Goal: Task Accomplishment & Management: Use online tool/utility

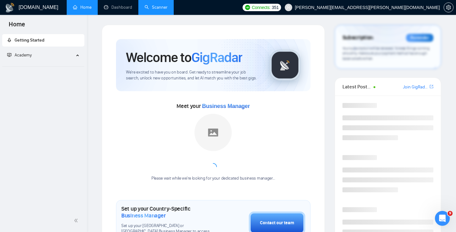
click at [163, 9] on link "Scanner" at bounding box center [156, 7] width 23 height 5
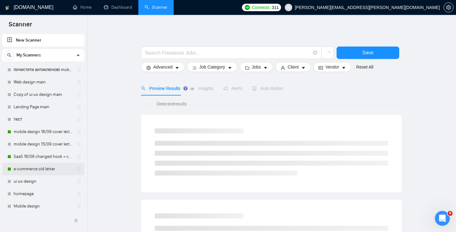
scroll to position [127, 0]
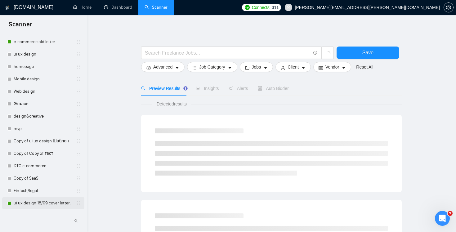
click at [38, 205] on link "ui ux design 18/09 cover letter changed & cases revised" at bounding box center [43, 203] width 59 height 12
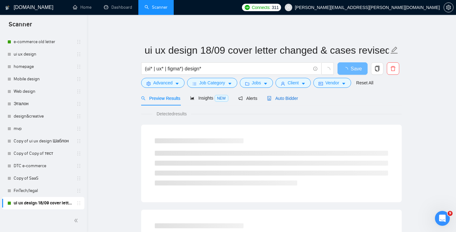
click at [286, 97] on span "Auto Bidder" at bounding box center [282, 98] width 31 height 5
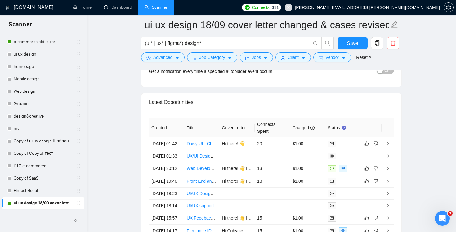
scroll to position [1551, 0]
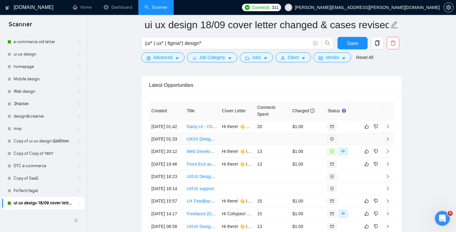
click at [277, 145] on td at bounding box center [272, 139] width 35 height 12
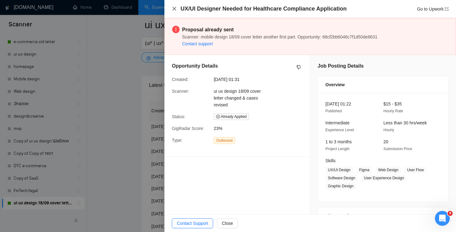
click at [176, 9] on icon "close" at bounding box center [174, 8] width 5 height 5
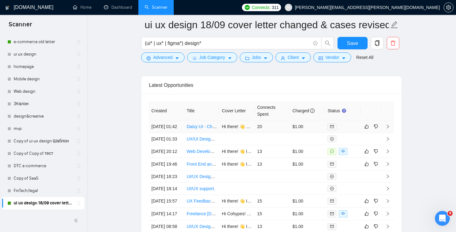
click at [285, 133] on td "20" at bounding box center [272, 126] width 35 height 13
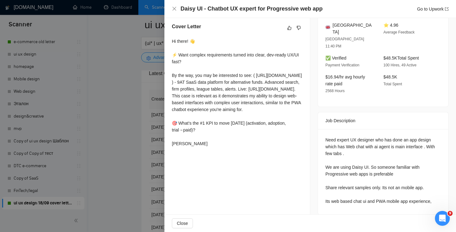
scroll to position [1559, 0]
click at [173, 7] on icon "close" at bounding box center [174, 8] width 5 height 5
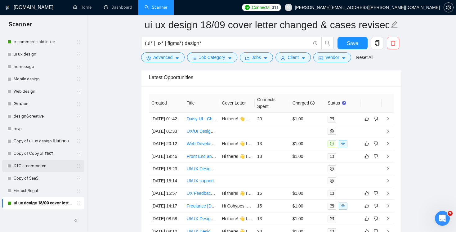
scroll to position [1559, 0]
click at [284, 118] on td "20" at bounding box center [272, 118] width 35 height 13
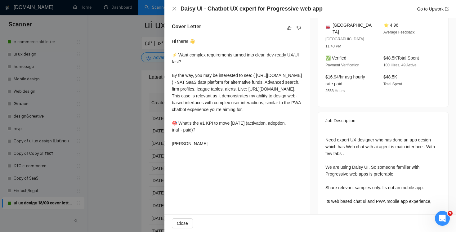
click at [368, 159] on div "Need expert UX designer who has done an app design which has Web chat with ai a…" at bounding box center [384, 171] width 116 height 68
drag, startPoint x: 368, startPoint y: 159, endPoint x: 357, endPoint y: 159, distance: 10.9
click at [357, 159] on div "Need expert UX designer who has done an app design which has Web chat with ai a…" at bounding box center [384, 171] width 116 height 68
drag, startPoint x: 353, startPoint y: 159, endPoint x: 369, endPoint y: 159, distance: 16.5
click at [369, 159] on div "Need expert UX designer who has done an app design which has Web chat with ai a…" at bounding box center [384, 171] width 116 height 68
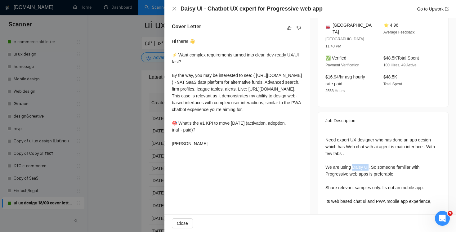
copy div "Daisy UI"
click at [174, 9] on icon "close" at bounding box center [175, 9] width 4 height 4
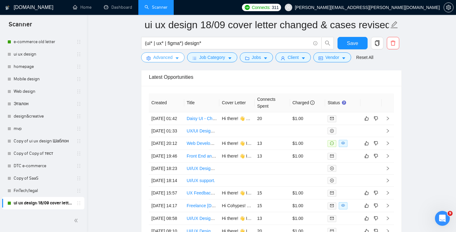
click at [169, 59] on span "Advanced" at bounding box center [162, 57] width 19 height 7
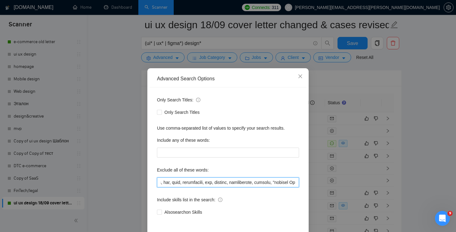
scroll to position [0, 4209]
drag, startPoint x: 271, startPoint y: 183, endPoint x: 456, endPoint y: 188, distance: 184.8
click at [456, 188] on div "Advanced Search Options Only Search Titles: Only Search Titles Use comma-separa…" at bounding box center [228, 116] width 456 height 232
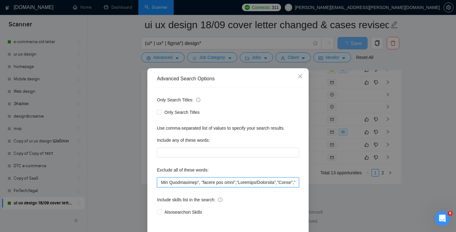
paste input "Daisy UI"
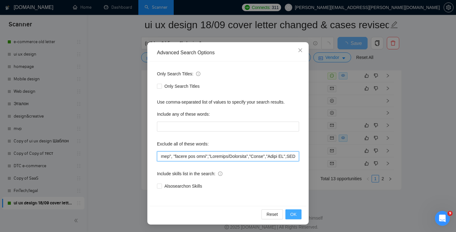
type input ""(No agencies)", "[DOMAIN_NAME]", FlutterFlow, Chakra,"Chakra UI", ChakraUI , "…"
click at [293, 216] on span "OK" at bounding box center [294, 214] width 6 height 7
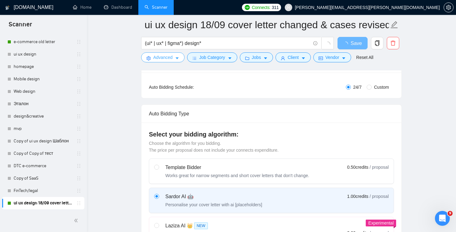
scroll to position [0, 0]
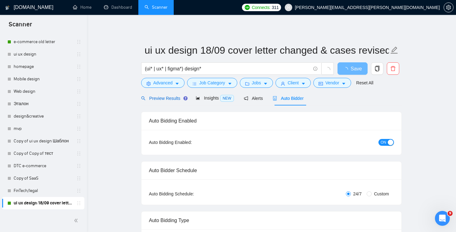
click at [149, 97] on span "Preview Results" at bounding box center [163, 98] width 45 height 5
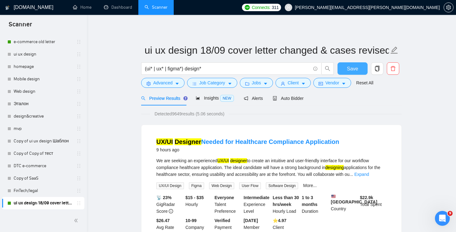
click at [350, 67] on span "Save" at bounding box center [352, 69] width 11 height 8
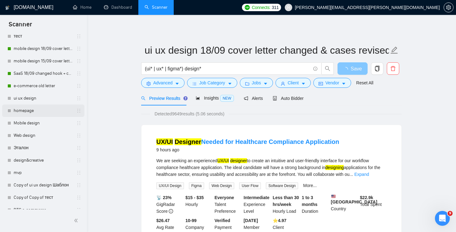
scroll to position [73, 0]
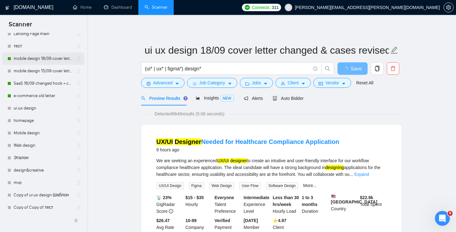
click at [40, 62] on link "mobile design 18/09 cover letter another first part" at bounding box center [43, 58] width 59 height 12
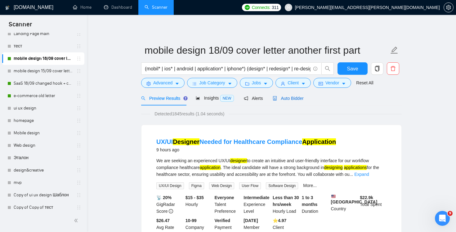
click at [290, 98] on span "Auto Bidder" at bounding box center [288, 98] width 31 height 5
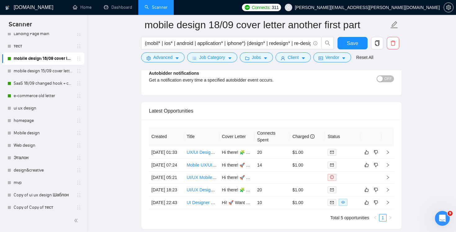
scroll to position [1484, 0]
click at [278, 158] on td "20" at bounding box center [272, 152] width 35 height 13
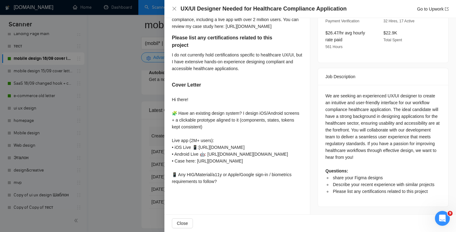
scroll to position [238, 0]
click at [177, 8] on div "UX/UI Designer Needed for Healthcare Compliance Application Go to Upwork" at bounding box center [310, 9] width 277 height 8
click at [175, 9] on icon "close" at bounding box center [174, 8] width 5 height 5
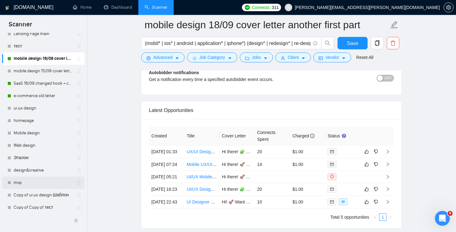
scroll to position [127, 0]
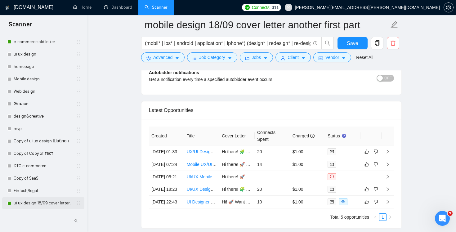
click at [28, 204] on link "ui ux design 18/09 cover letter changed & cases revised" at bounding box center [43, 203] width 59 height 12
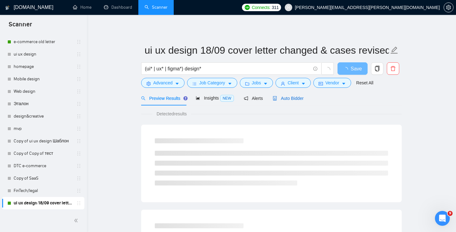
click at [297, 96] on span "Auto Bidder" at bounding box center [288, 98] width 31 height 5
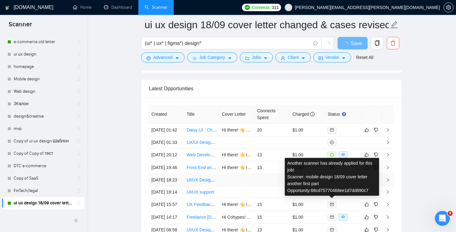
scroll to position [1470, 0]
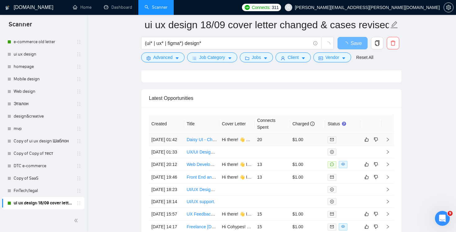
click at [267, 141] on td "20" at bounding box center [272, 140] width 35 height 13
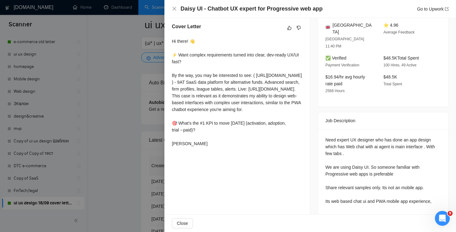
scroll to position [1531, 0]
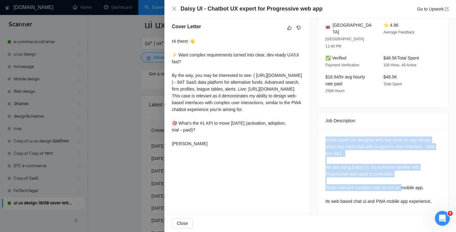
drag, startPoint x: 326, startPoint y: 131, endPoint x: 405, endPoint y: 179, distance: 92.1
click at [406, 179] on div "Need expert UX designer who has done an app design which has Web chat with ai a…" at bounding box center [384, 171] width 116 height 68
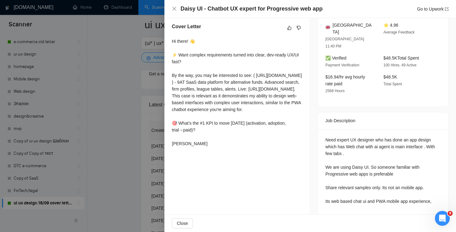
click at [182, 8] on h4 "Daisy UI - Chatbot UX expert for Progressive web app" at bounding box center [252, 9] width 142 height 8
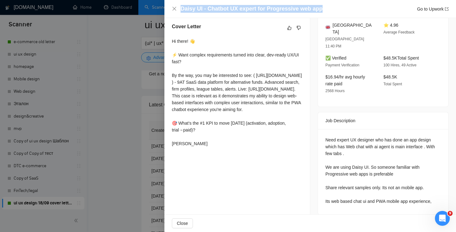
drag, startPoint x: 182, startPoint y: 8, endPoint x: 366, endPoint y: 7, distance: 184.5
click at [366, 7] on div "Daisy UI - Chatbot UX expert for Progressive web app Go to Upwork" at bounding box center [315, 9] width 268 height 8
copy h4 "Daisy UI - Chatbot UX expert for Progressive web app"
